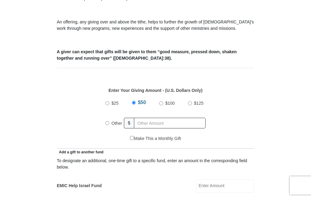
scroll to position [201, 0]
click at [147, 125] on input "text" at bounding box center [170, 123] width 72 height 11
radio input "true"
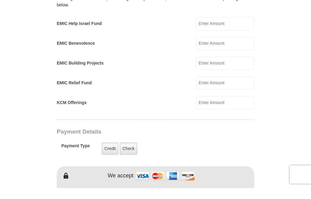
scroll to position [353, 0]
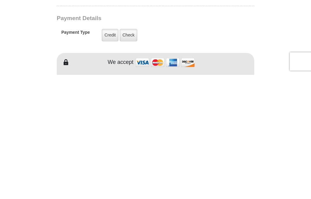
type input "20.00"
click at [113, 153] on label "Credit" at bounding box center [110, 159] width 17 height 12
click at [0, 0] on input "Credit" at bounding box center [0, 0] width 0 height 0
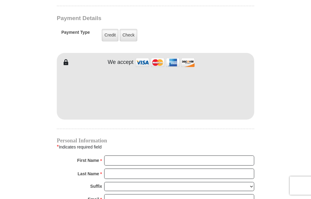
scroll to position [519, 0]
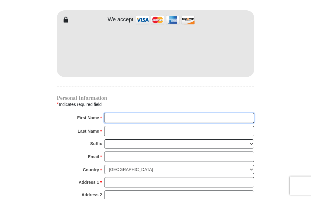
click at [122, 120] on input "First Name *" at bounding box center [179, 118] width 150 height 10
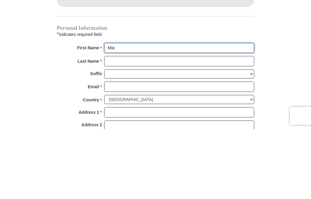
type input "Mia"
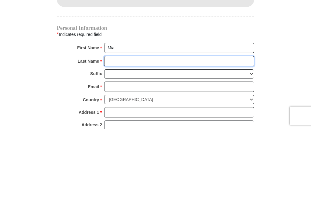
click at [120, 126] on input "Last Name *" at bounding box center [179, 131] width 150 height 10
type input "White"
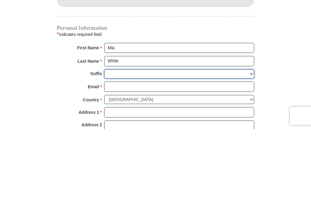
click at [121, 139] on select "Jr Sr I II III IV V VI" at bounding box center [179, 143] width 150 height 9
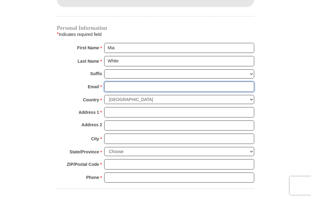
click at [118, 84] on input "Email *" at bounding box center [179, 86] width 150 height 10
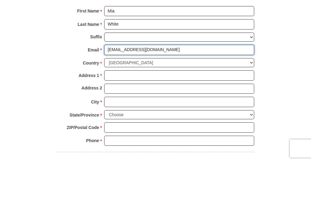
type input "singformia@comcast.net"
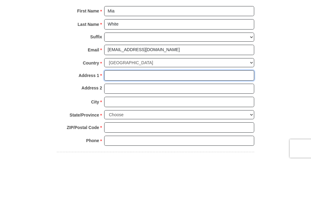
click at [125, 107] on input "Address 1 *" at bounding box center [179, 112] width 150 height 10
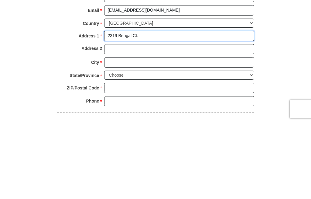
type input "2319 Bengal Ct."
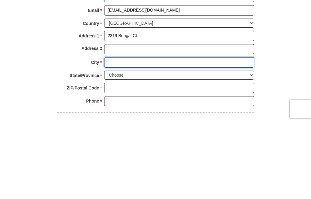
click at [122, 134] on input "City *" at bounding box center [179, 139] width 150 height 10
type input "Punta Gorda"
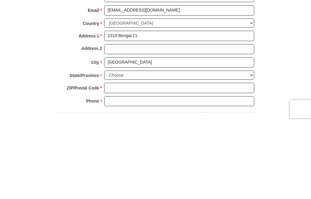
click at [130, 147] on select "Choose Alabama Alaska American Samoa Arizona Arkansas Armed Forces Americas Arm…" at bounding box center [179, 151] width 150 height 9
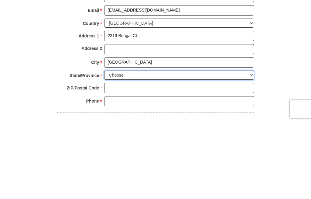
scroll to position [665, 0]
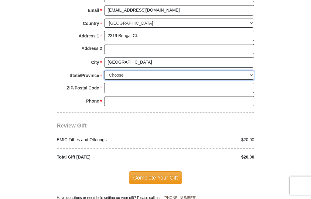
select select "FL"
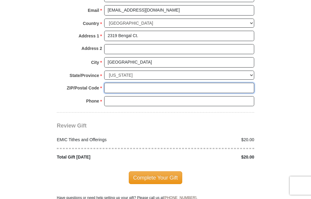
click at [119, 83] on input "ZIP/Postal Code *" at bounding box center [179, 88] width 150 height 10
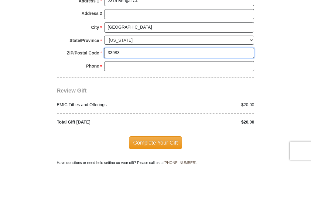
type input "33983"
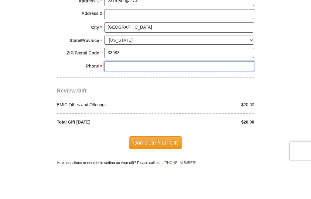
click at [123, 96] on input "Phone * *" at bounding box center [179, 101] width 150 height 10
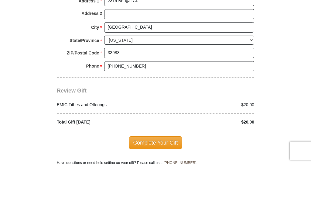
scroll to position [700, 0]
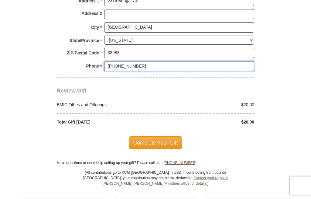
type input "941-255-5684"
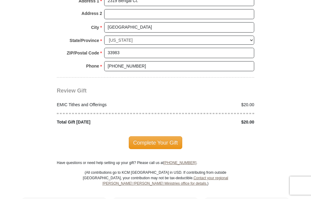
click at [162, 138] on span "Complete Your Gift" at bounding box center [156, 142] width 54 height 13
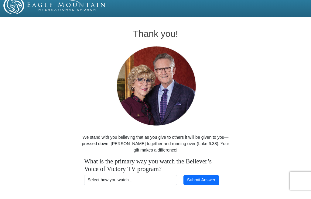
scroll to position [20, 0]
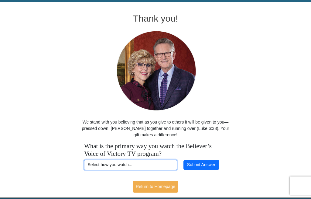
click at [110, 166] on select "Select how you watch... Daystar Morning Daystar Evening KCM.org GoVictory.com V…" at bounding box center [130, 164] width 93 height 10
select select "YOUTUBE"
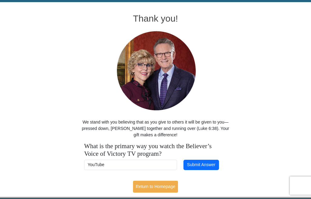
click at [210, 166] on button "Submit Answer" at bounding box center [200, 164] width 35 height 10
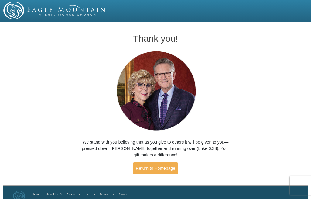
scroll to position [9, 0]
